Goal: Task Accomplishment & Management: Use online tool/utility

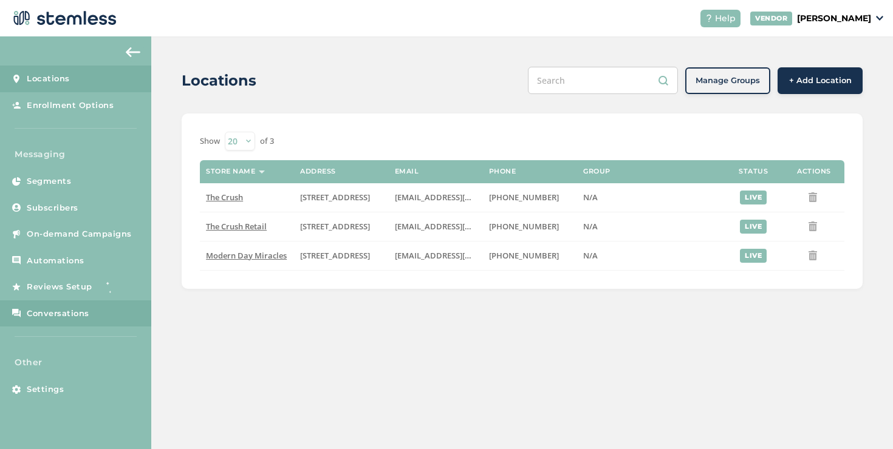
click at [109, 308] on link "Conversations" at bounding box center [75, 314] width 151 height 27
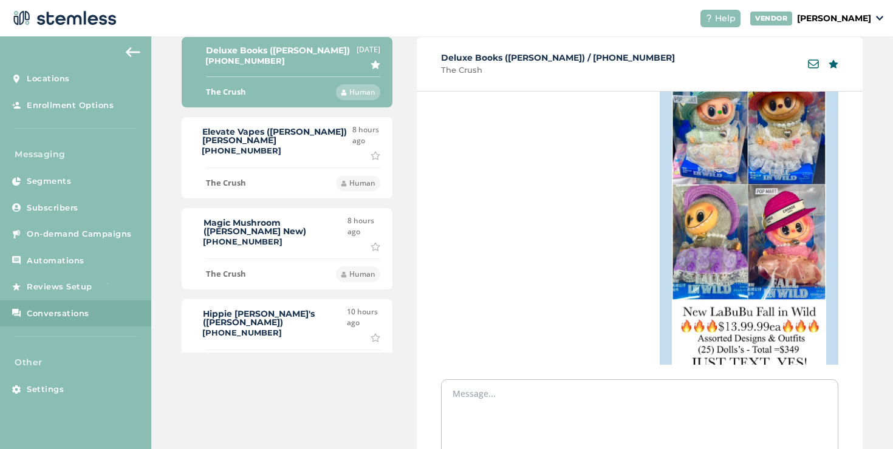
scroll to position [112, 0]
click at [287, 154] on div "Elevate Vapes ([PERSON_NAME]) [PERSON_NAME] [PHONE_NUMBER]" at bounding box center [277, 143] width 150 height 30
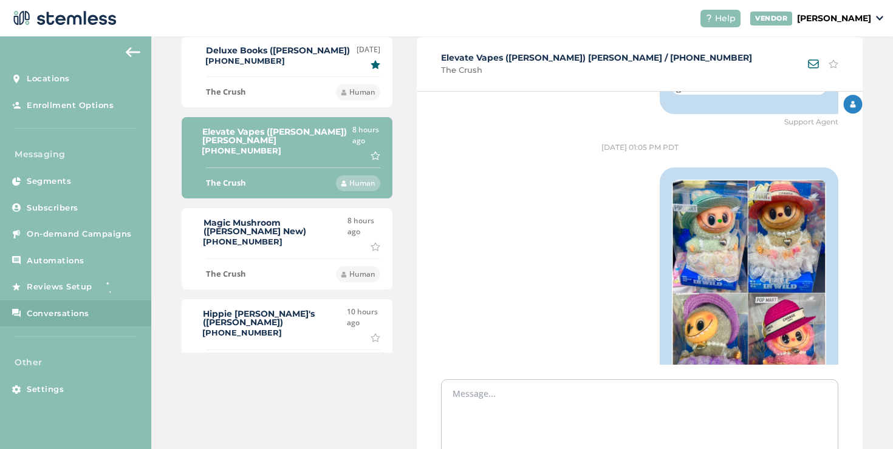
scroll to position [1730, 0]
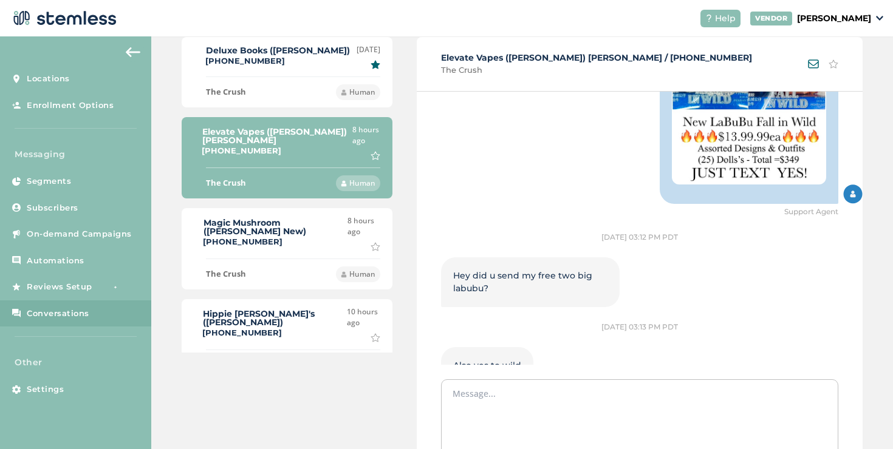
click at [318, 222] on label "Magic Mushroom ([PERSON_NAME] New)" at bounding box center [275, 227] width 144 height 17
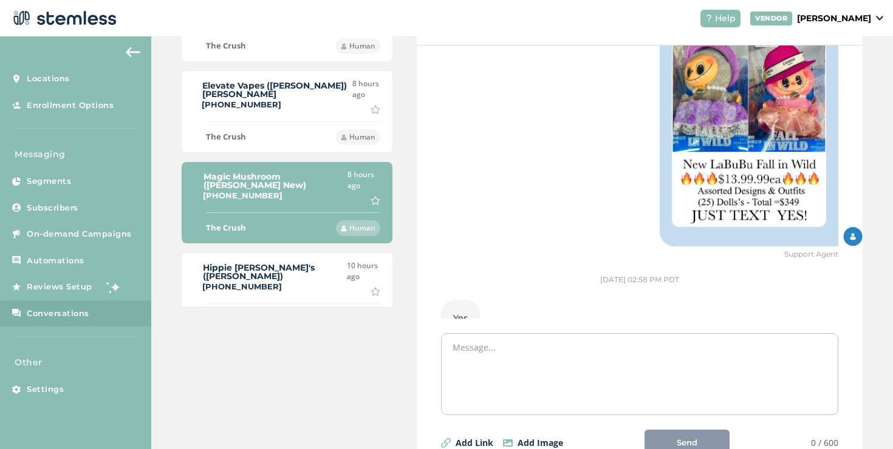
scroll to position [210, 0]
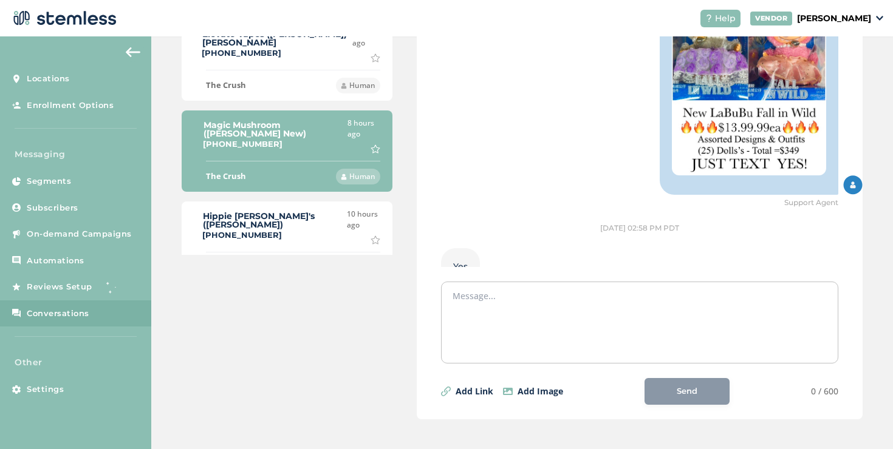
click at [298, 222] on div "Hippie [PERSON_NAME]'s ([PERSON_NAME]) [PHONE_NUMBER]" at bounding box center [275, 227] width 144 height 30
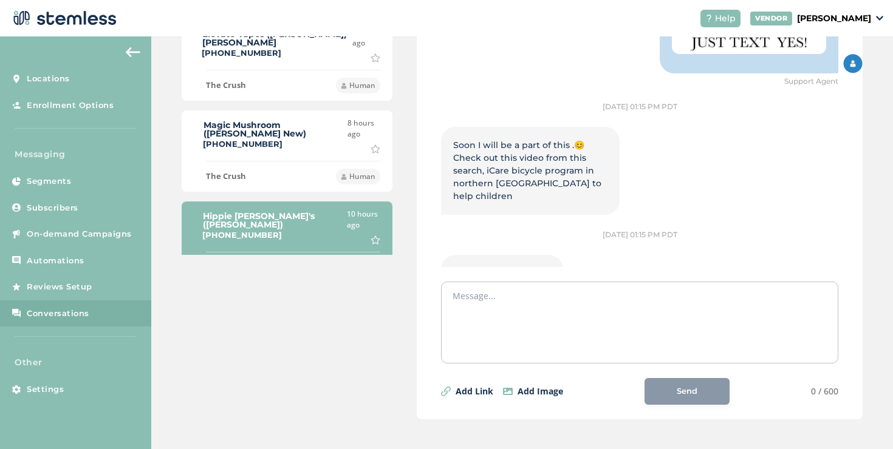
drag, startPoint x: 500, startPoint y: 218, endPoint x: 443, endPoint y: 211, distance: 56.9
click at [443, 255] on div "[URL][DOMAIN_NAME]" at bounding box center [502, 273] width 122 height 37
copy span "[URL][DOMAIN_NAME]"
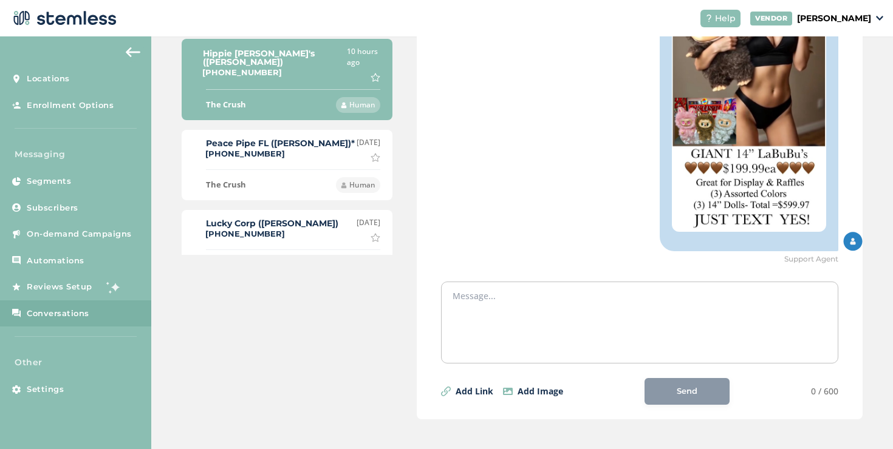
scroll to position [524, 0]
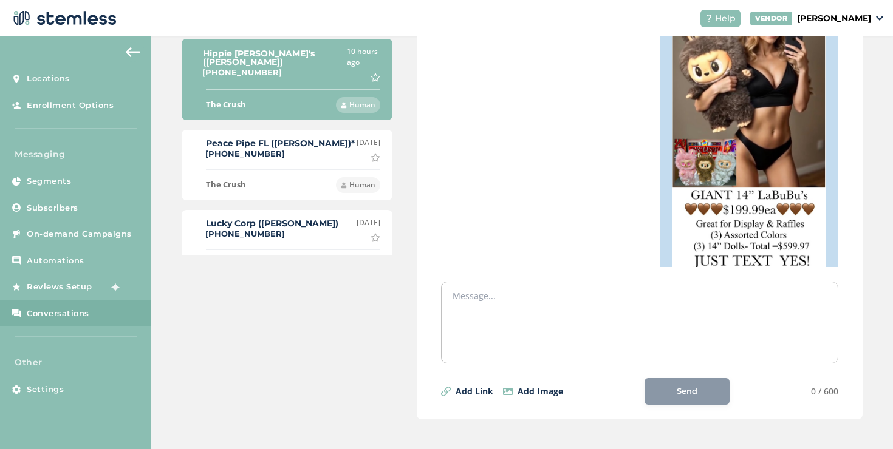
click at [290, 139] on label "Peace Pipe FL ([PERSON_NAME])*" at bounding box center [280, 143] width 149 height 9
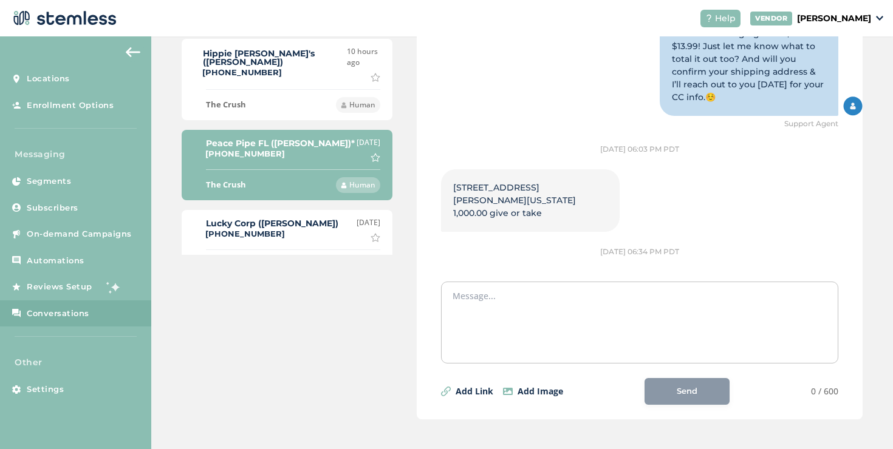
scroll to position [1793, 0]
click at [310, 217] on div "Lucky Corp ([PERSON_NAME]) [PHONE_NUMBER] [DATE] Mark as important" at bounding box center [287, 229] width 186 height 25
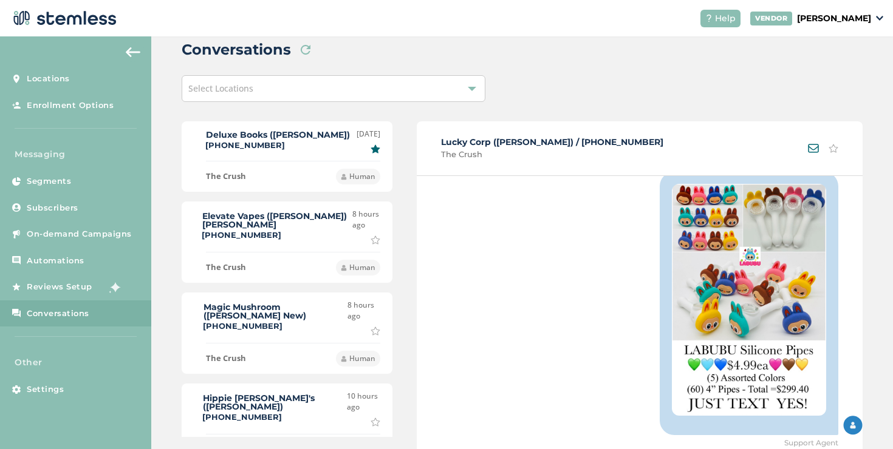
scroll to position [0, 0]
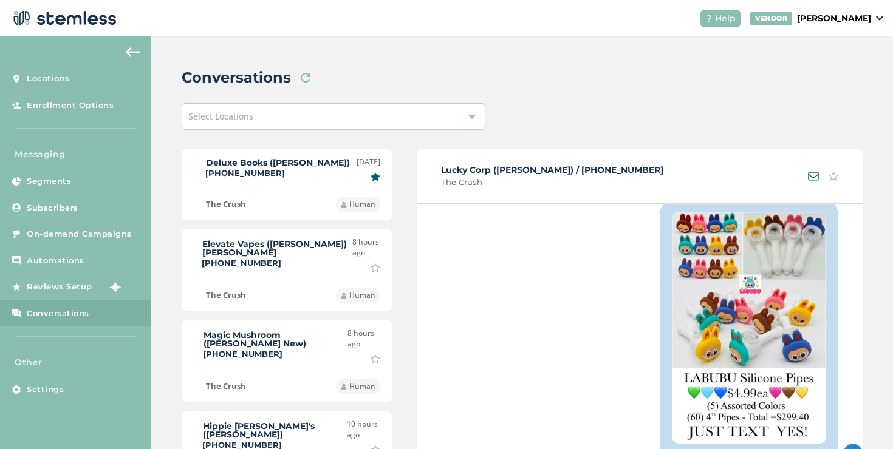
click at [301, 118] on div "Select Locations" at bounding box center [334, 116] width 304 height 27
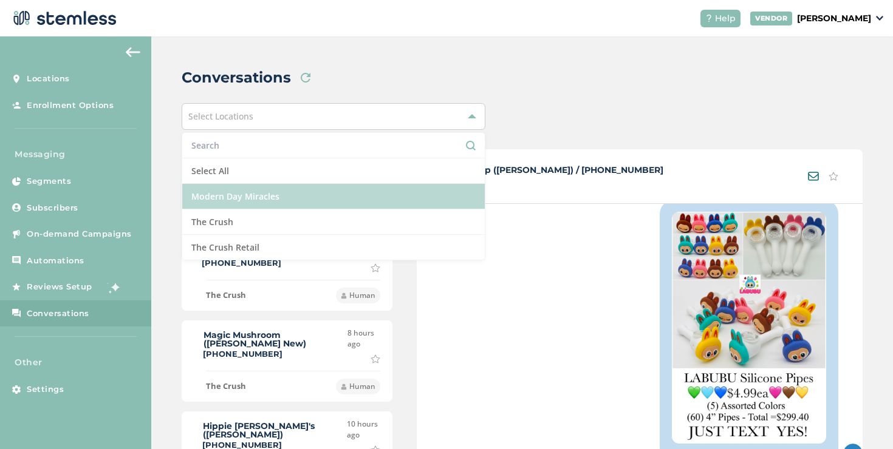
click at [295, 201] on li "Modern Day Miracles" at bounding box center [333, 197] width 302 height 26
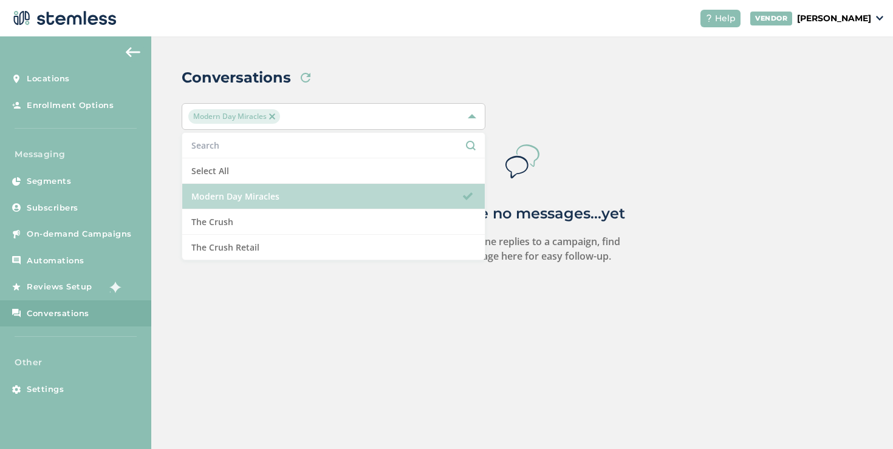
click at [293, 205] on li "Modern Day Miracles" at bounding box center [333, 197] width 302 height 26
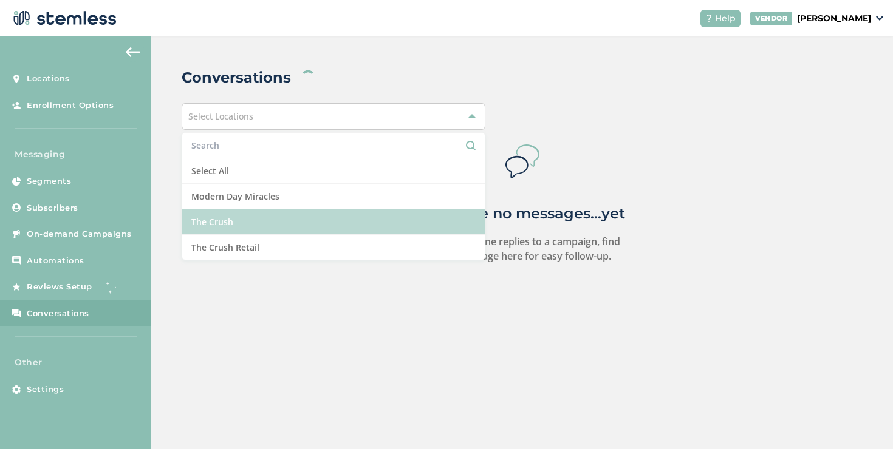
click at [283, 217] on li "The Crush" at bounding box center [333, 222] width 302 height 26
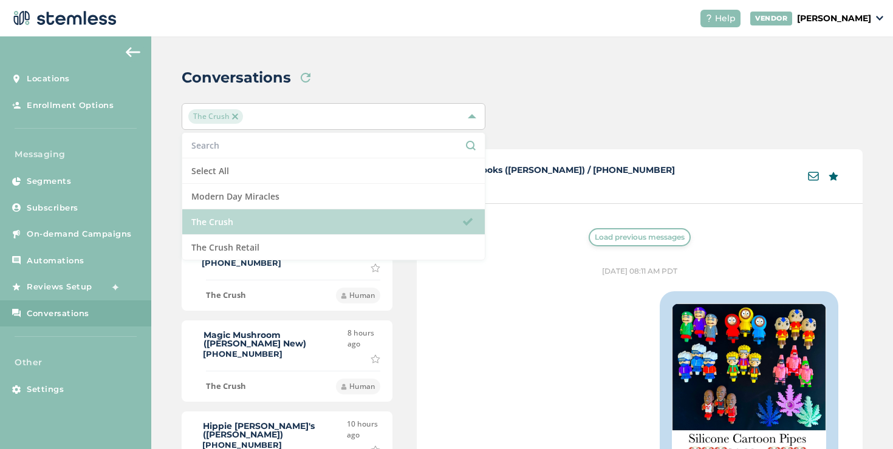
scroll to position [2472, 0]
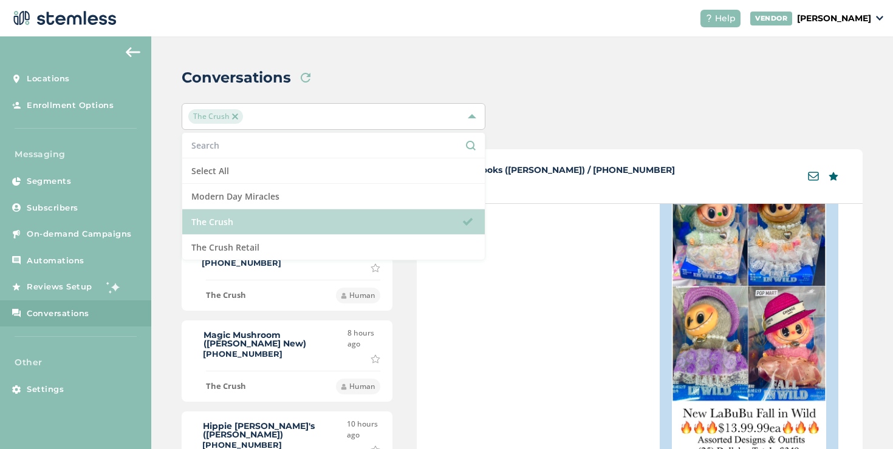
click at [282, 217] on li "The Crush" at bounding box center [333, 222] width 302 height 26
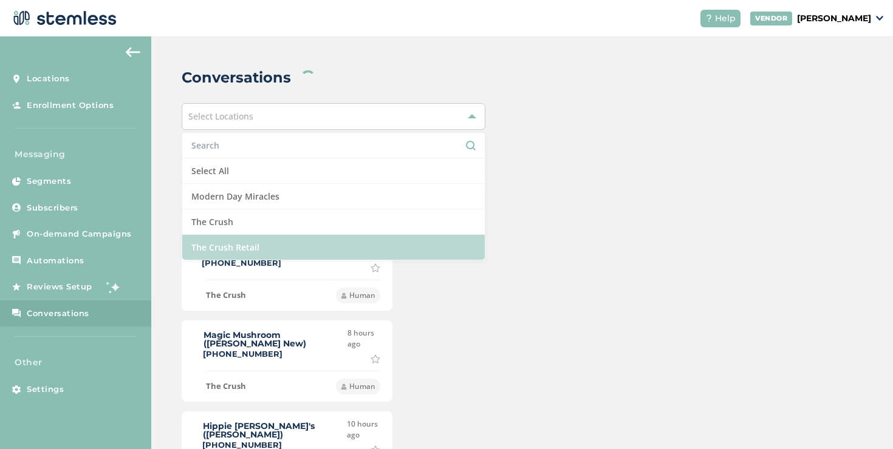
click at [282, 235] on li "The Crush Retail" at bounding box center [333, 247] width 302 height 25
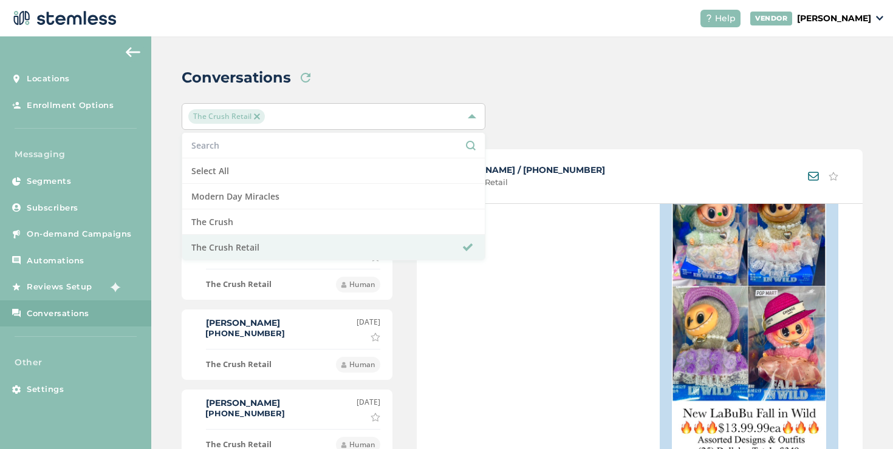
click at [534, 53] on div "Conversations Load new threads The Crush Retail Select All Modern Day Miracles …" at bounding box center [521, 348] width 741 height 624
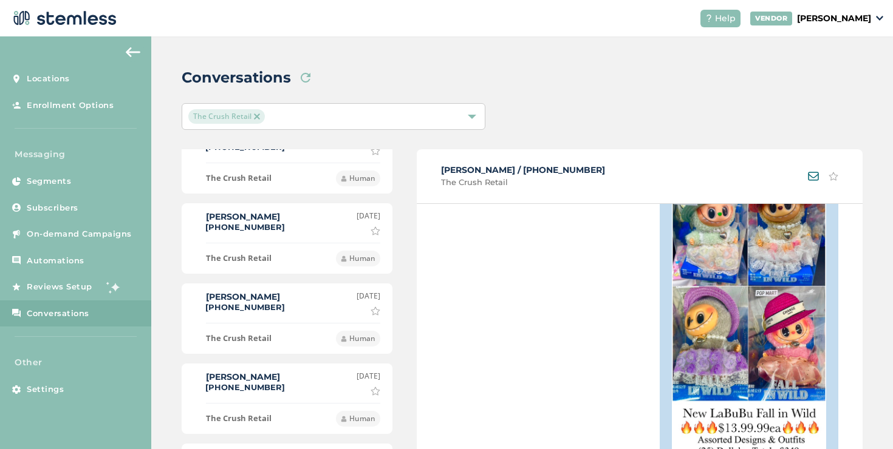
scroll to position [0, 0]
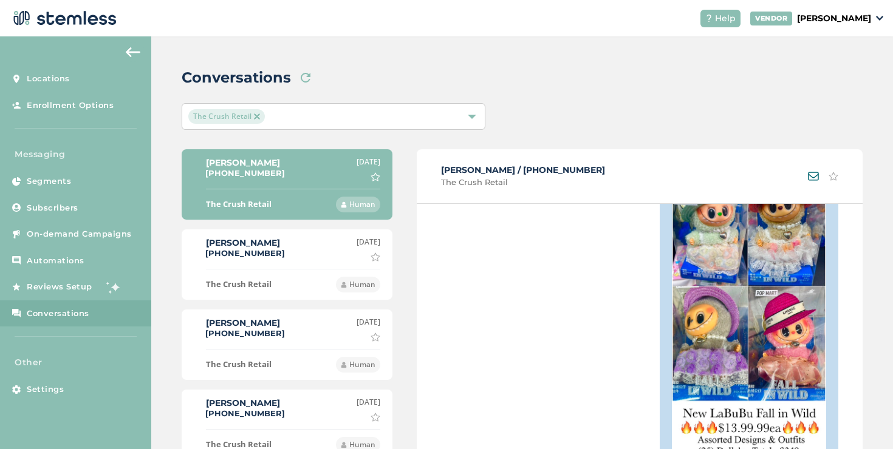
click at [313, 242] on div "[PERSON_NAME] [PHONE_NUMBER] [DATE] Mark as important" at bounding box center [287, 249] width 186 height 25
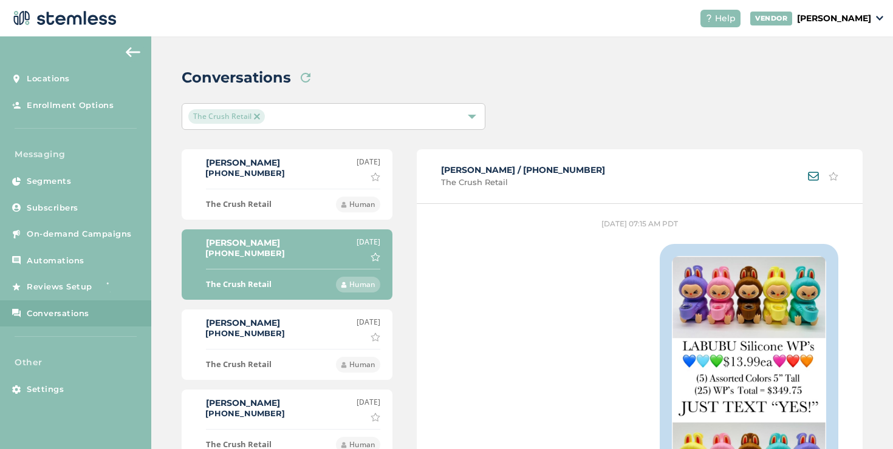
click at [406, 114] on div "The Crush Retail" at bounding box center [327, 116] width 278 height 15
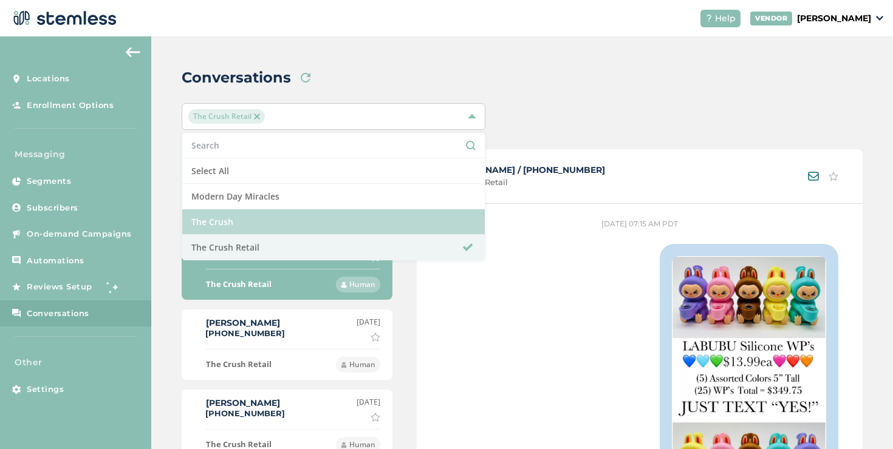
click at [283, 223] on li "The Crush" at bounding box center [333, 222] width 302 height 26
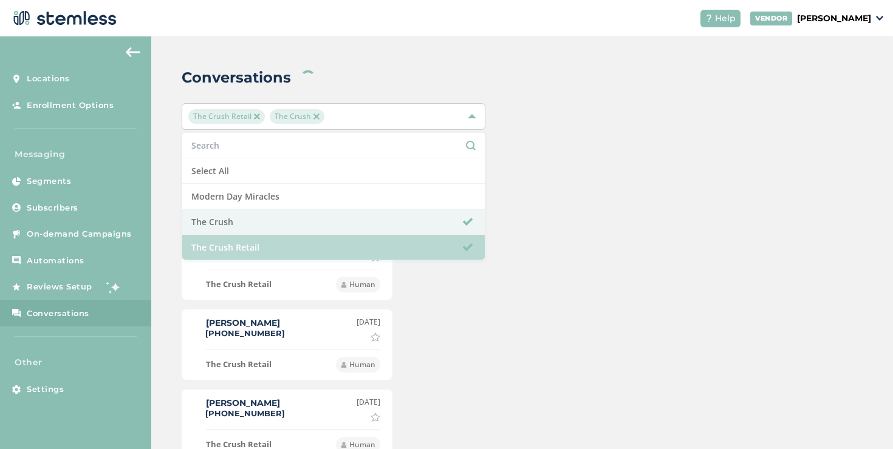
click at [282, 240] on li "The Crush Retail" at bounding box center [333, 247] width 302 height 25
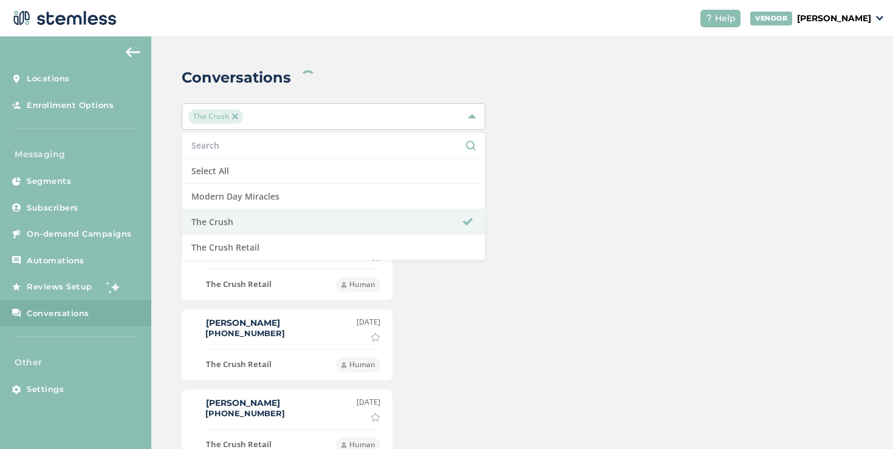
click at [604, 140] on div "Conversations The Crush Select All Modern Day Miracles The Crush The Crush Reta…" at bounding box center [521, 265] width 741 height 459
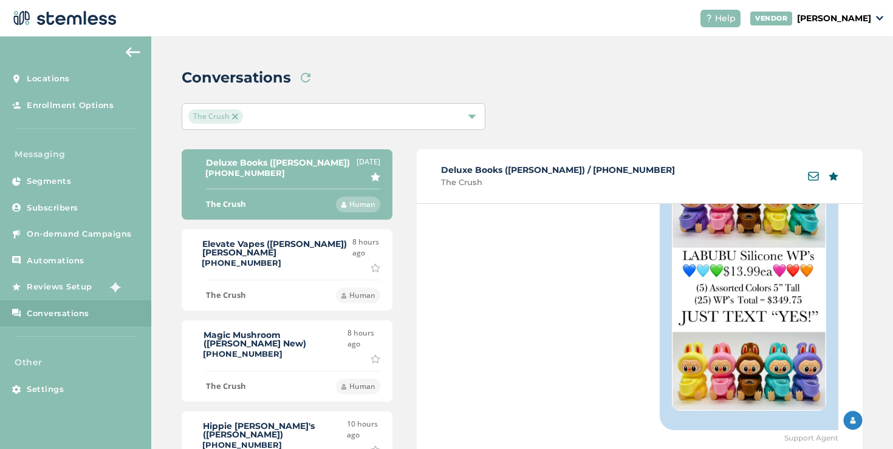
scroll to position [155, 0]
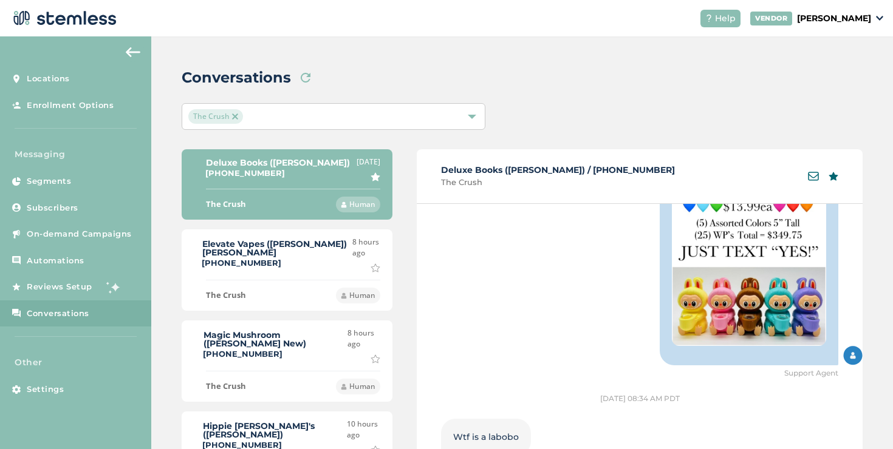
click at [323, 251] on label "Elevate Vapes ([PERSON_NAME]) [PERSON_NAME]" at bounding box center [277, 248] width 150 height 17
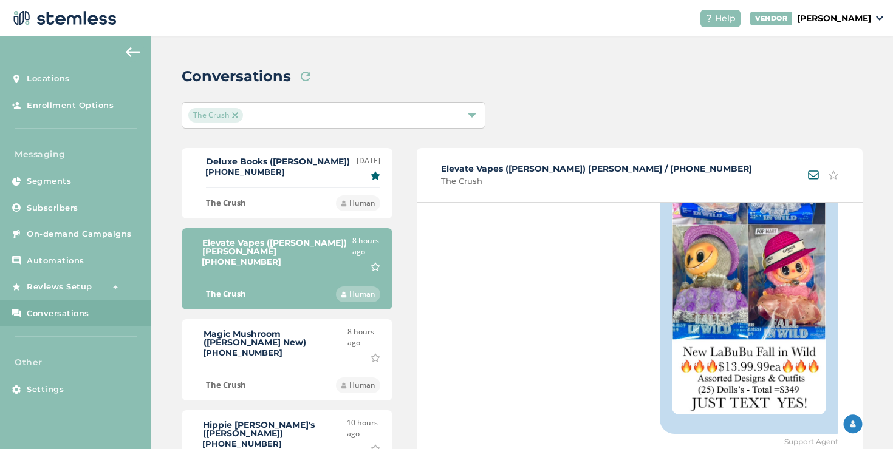
scroll to position [1, 0]
click at [321, 168] on div "Deluxe Books ([PERSON_NAME]) [PHONE_NUMBER] [DATE] Unmark as important" at bounding box center [287, 168] width 186 height 25
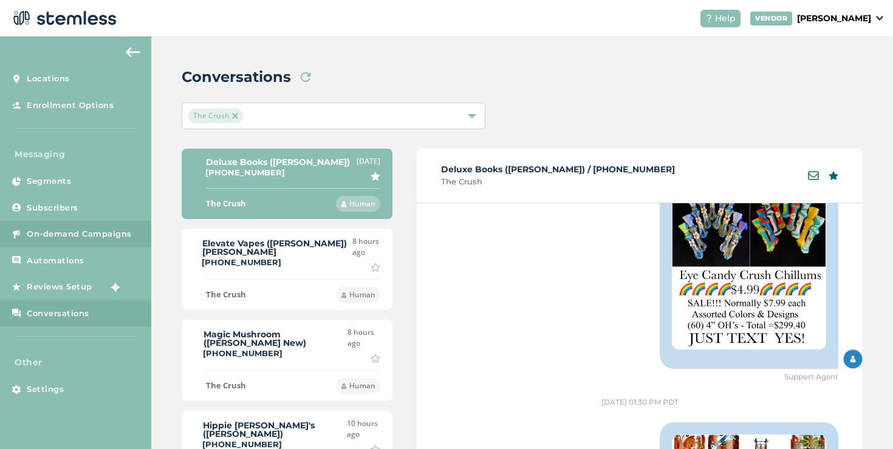
click at [59, 226] on link "On-demand Campaigns" at bounding box center [75, 234] width 151 height 27
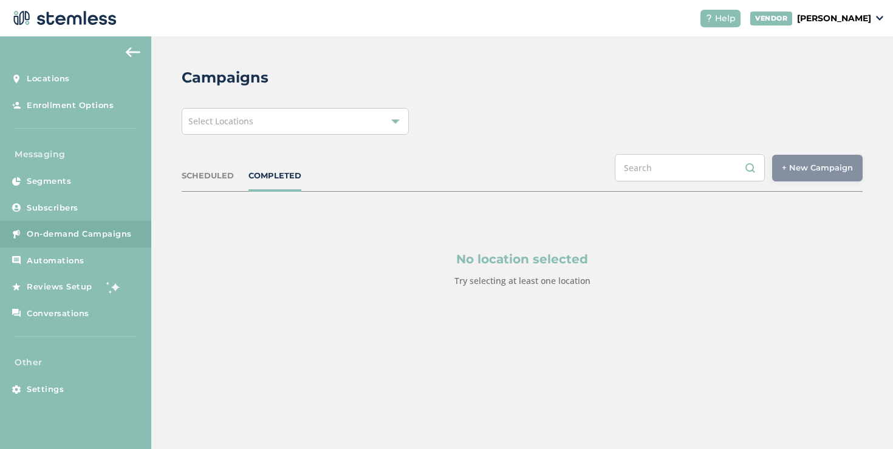
click at [260, 124] on div "Select Locations" at bounding box center [295, 121] width 227 height 27
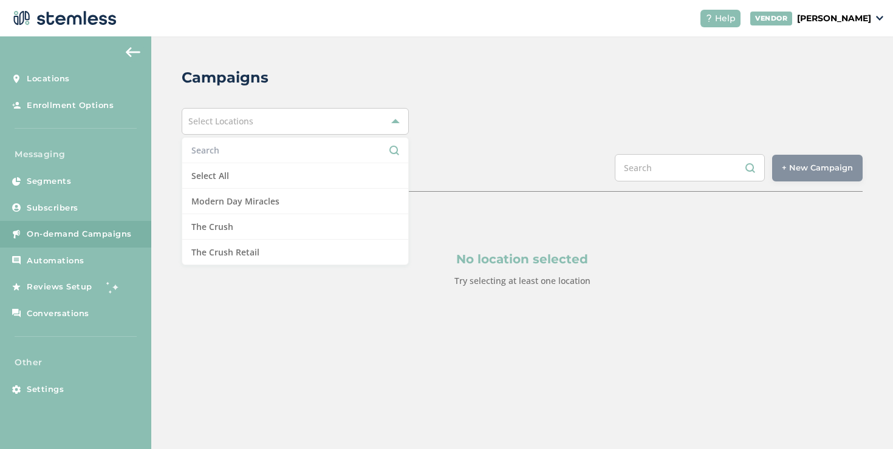
click at [256, 162] on li at bounding box center [295, 151] width 226 height 26
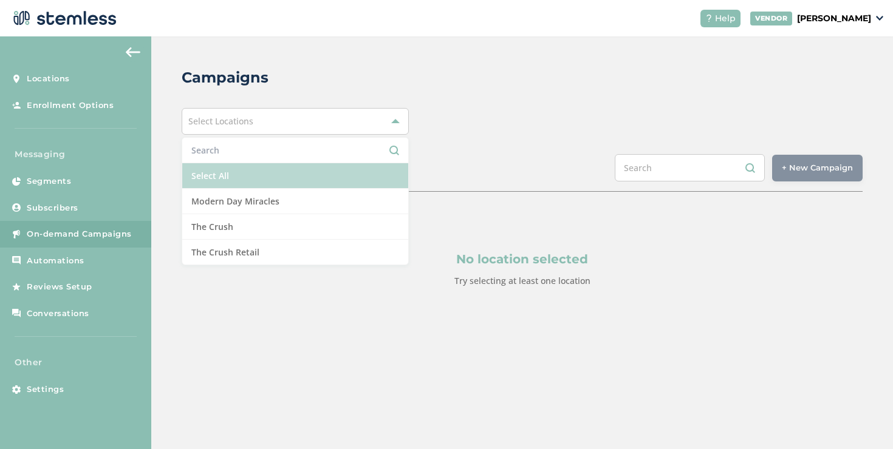
click at [257, 164] on li "Select All" at bounding box center [295, 176] width 226 height 26
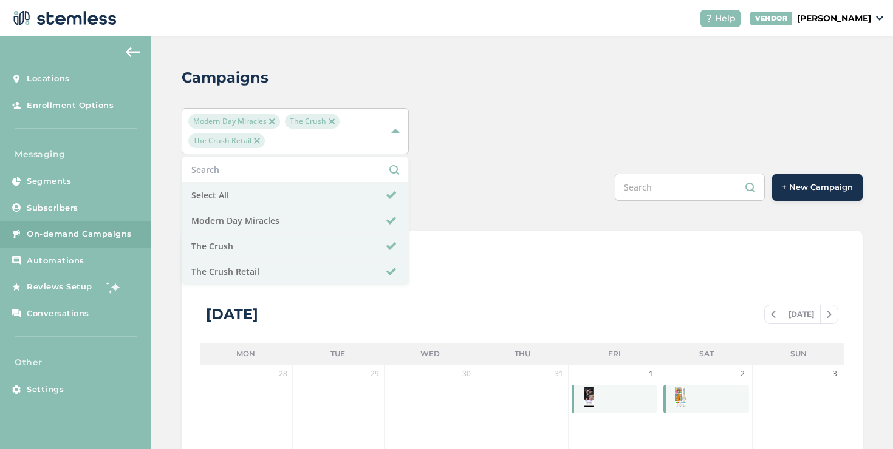
click at [721, 139] on div "Modern Day Miracles The Crush The Crush Retail Select All Modern Day Miracles T…" at bounding box center [522, 131] width 681 height 46
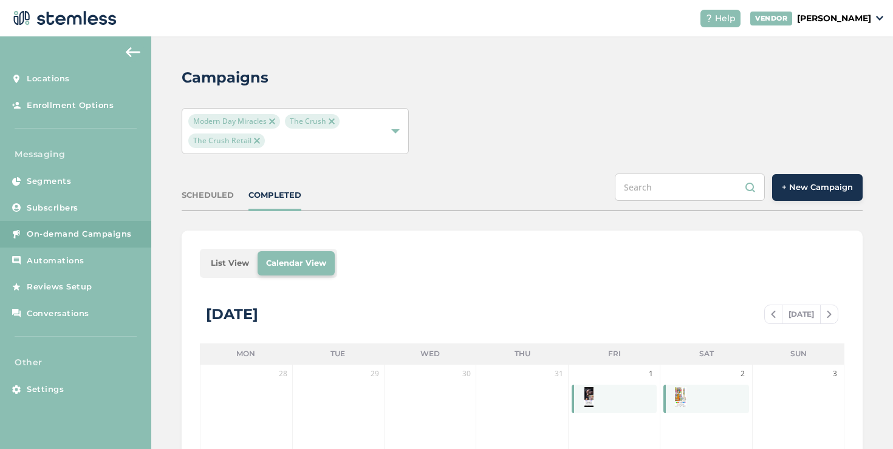
click at [772, 188] on button "+ New Campaign" at bounding box center [817, 187] width 90 height 27
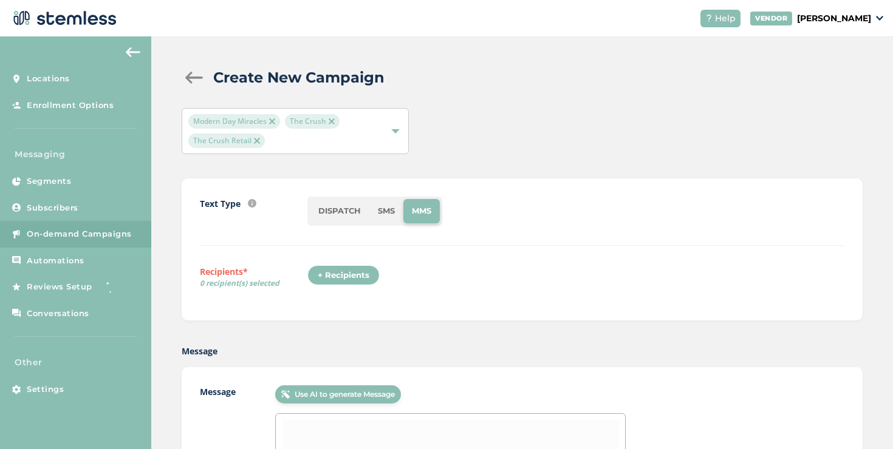
click at [189, 78] on div at bounding box center [194, 78] width 24 height 12
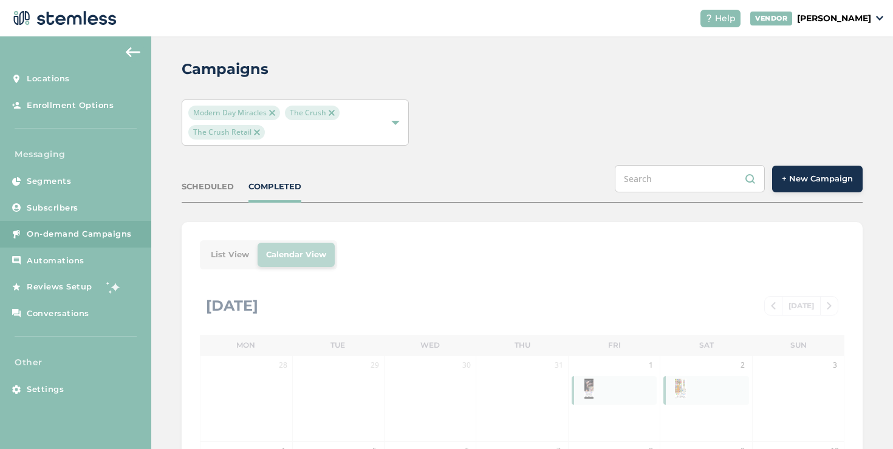
scroll to position [9, 0]
drag, startPoint x: 231, startPoint y: 233, endPoint x: 233, endPoint y: 241, distance: 8.1
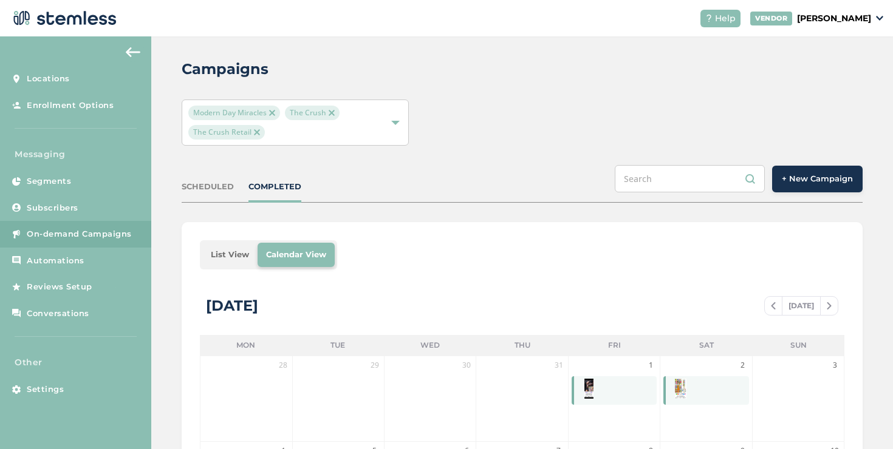
click at [233, 241] on ul "List View Calendar View" at bounding box center [268, 254] width 137 height 29
click at [237, 247] on li "List View" at bounding box center [229, 255] width 55 height 24
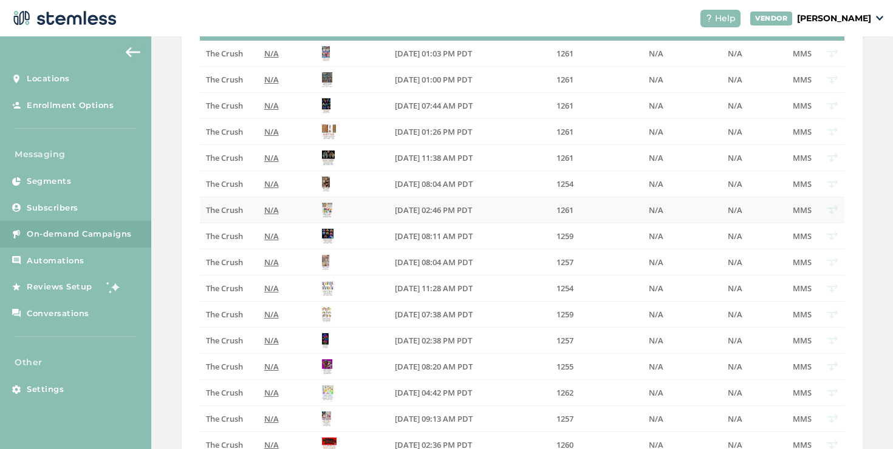
scroll to position [505, 0]
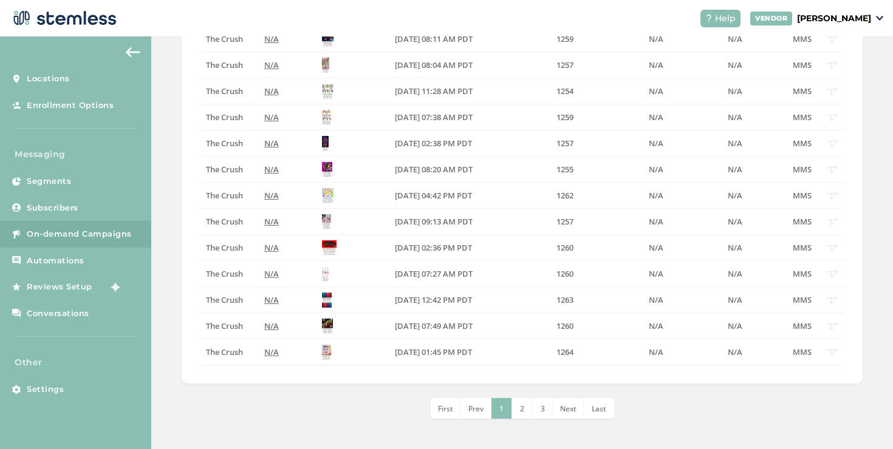
click at [586, 400] on li "Last" at bounding box center [599, 408] width 30 height 21
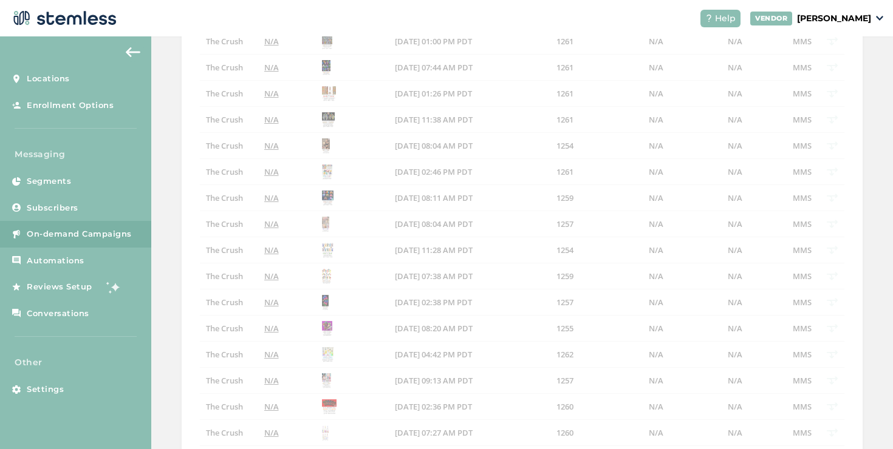
scroll to position [9, 0]
